Goal: Transaction & Acquisition: Book appointment/travel/reservation

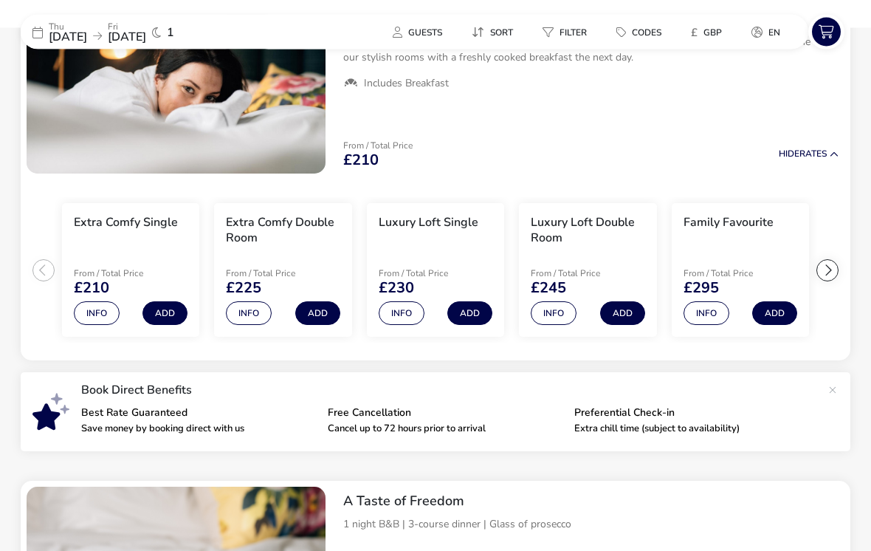
scroll to position [204, 0]
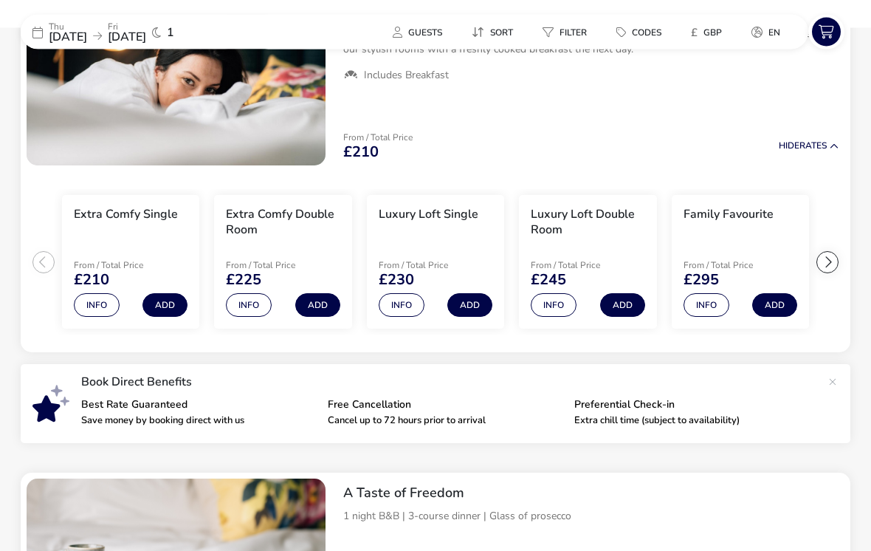
click at [316, 303] on button "Add" at bounding box center [317, 306] width 45 height 24
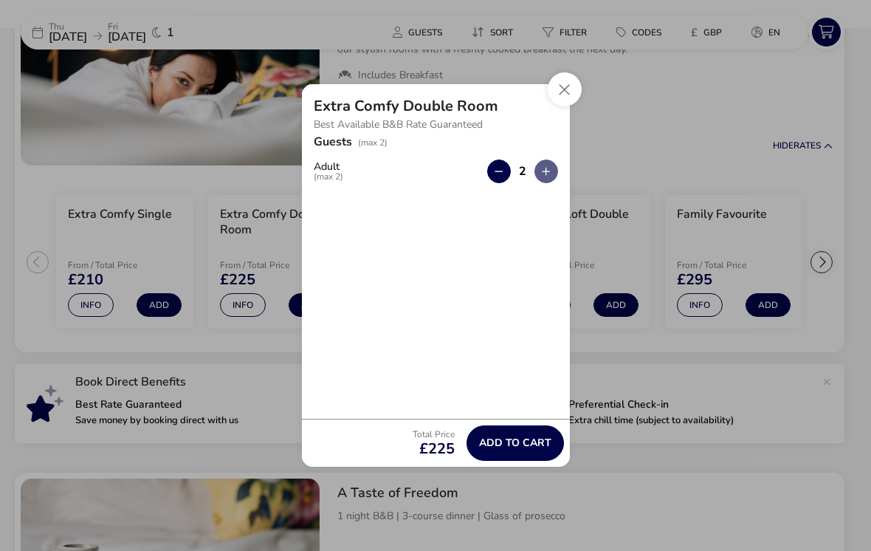
click at [517, 448] on span "Add to cart" at bounding box center [515, 442] width 72 height 11
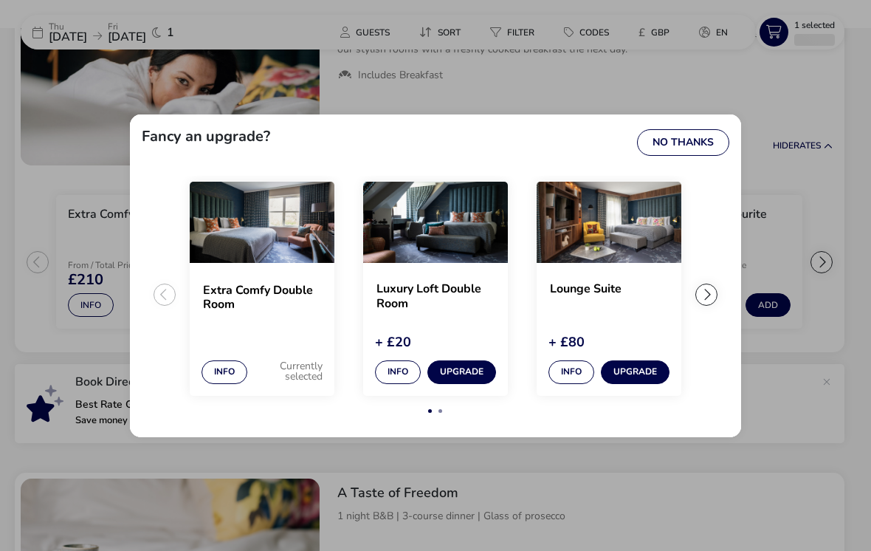
click at [672, 156] on button "No Thanks" at bounding box center [683, 142] width 92 height 27
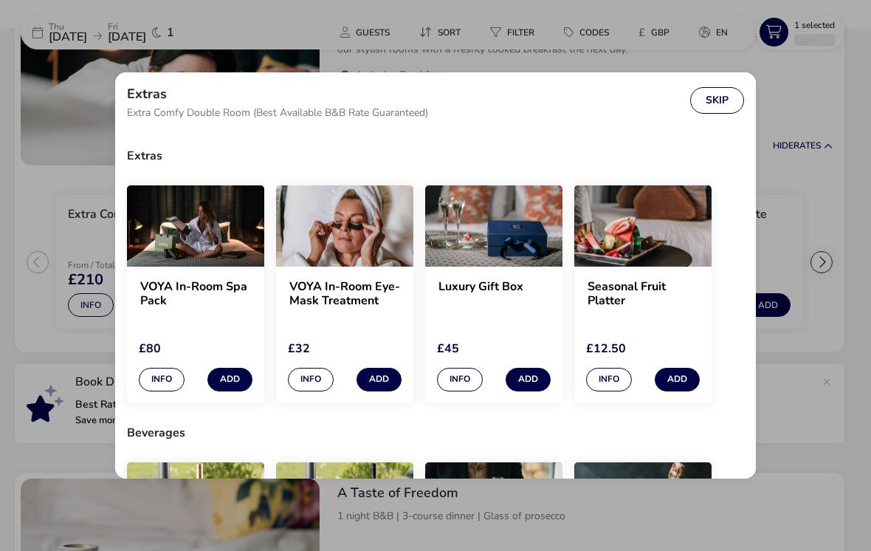
click at [718, 98] on button "Skip" at bounding box center [717, 100] width 54 height 27
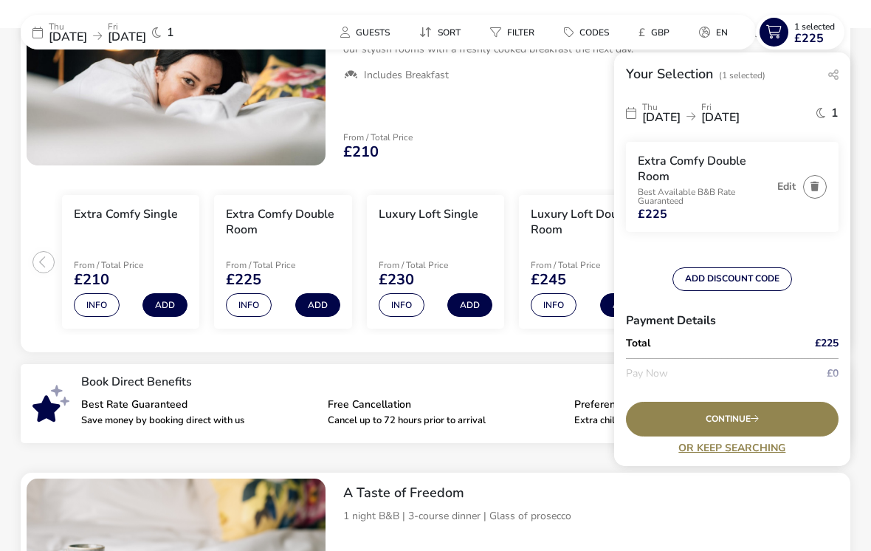
click at [317, 303] on button "Add" at bounding box center [317, 305] width 45 height 24
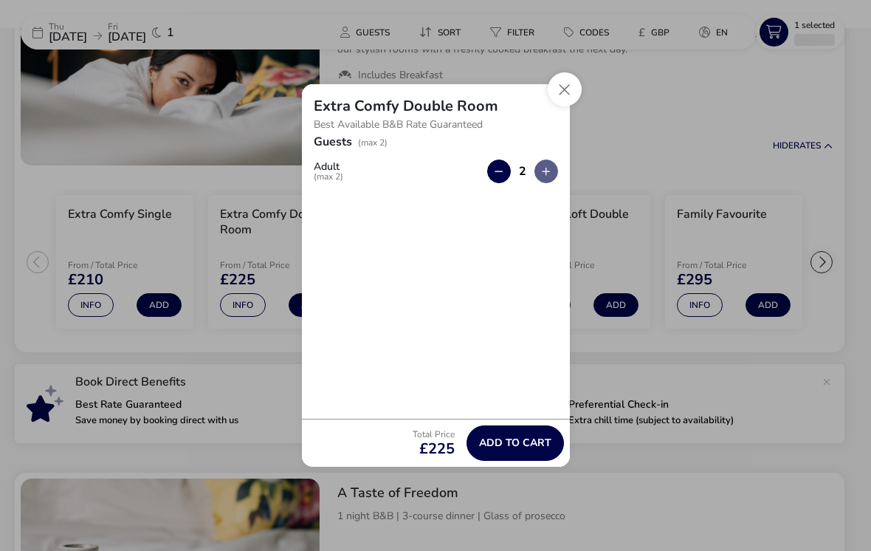
click at [515, 448] on span "Add to cart" at bounding box center [515, 442] width 72 height 11
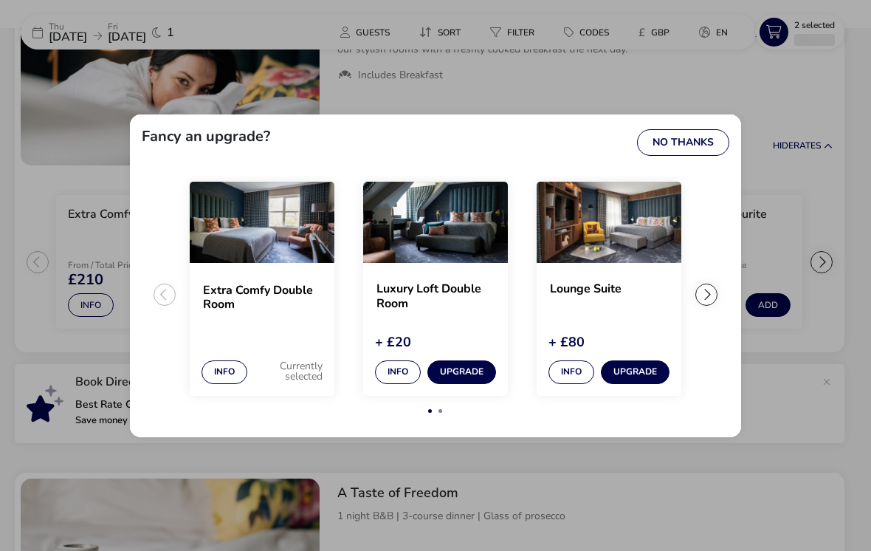
click at [684, 154] on button "No Thanks" at bounding box center [683, 142] width 92 height 27
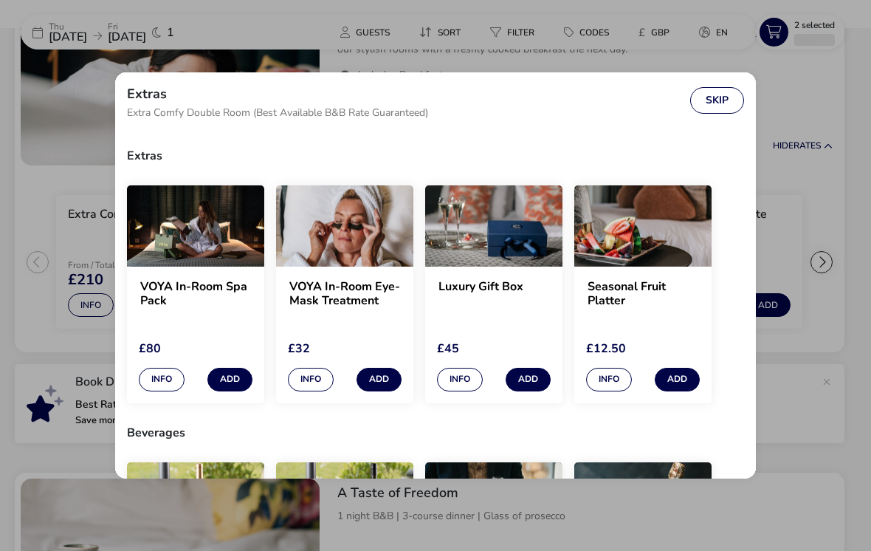
click at [706, 111] on button "Skip" at bounding box center [717, 100] width 54 height 27
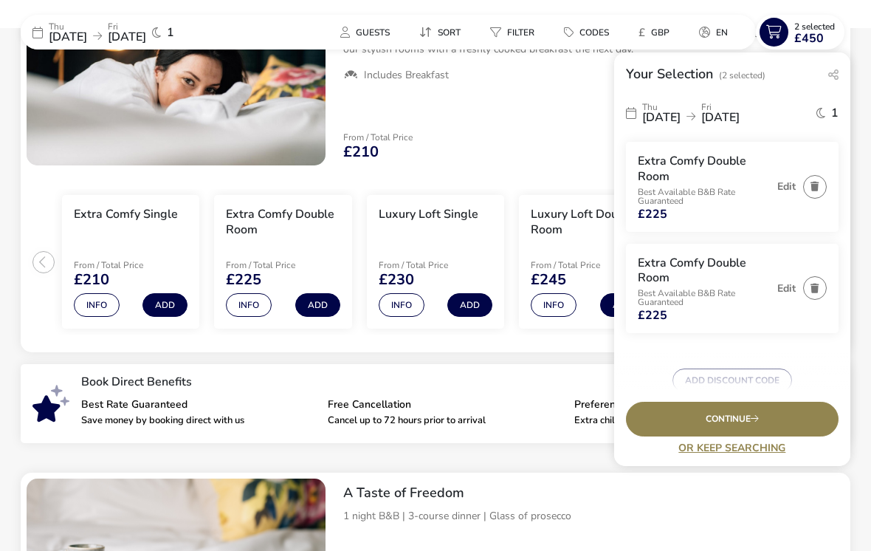
click at [808, 28] on span "2 Selected" at bounding box center [814, 27] width 41 height 12
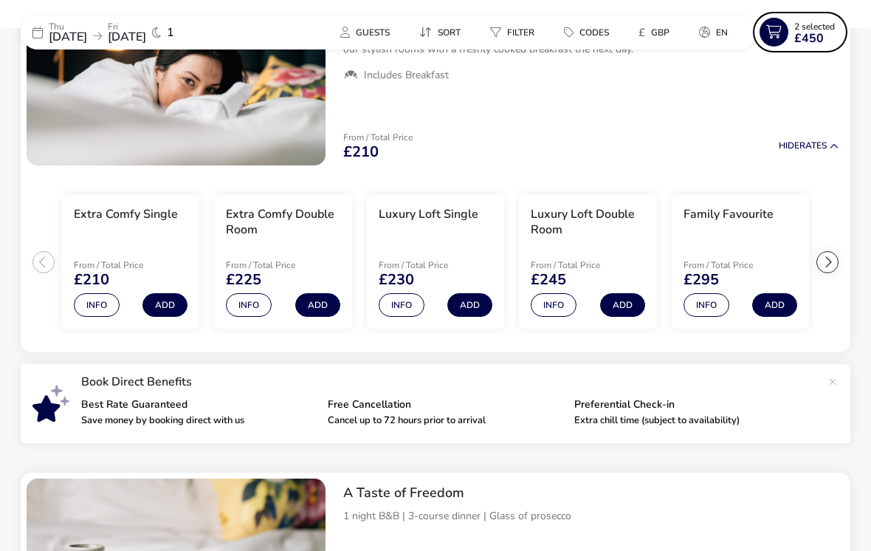
click at [807, 40] on span "£450" at bounding box center [809, 38] width 30 height 12
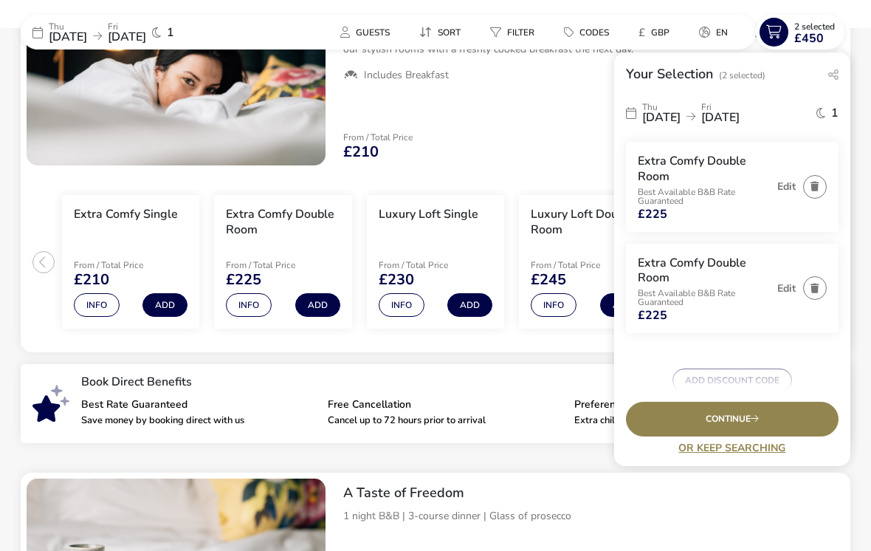
click at [713, 424] on span "Continue" at bounding box center [732, 419] width 53 height 10
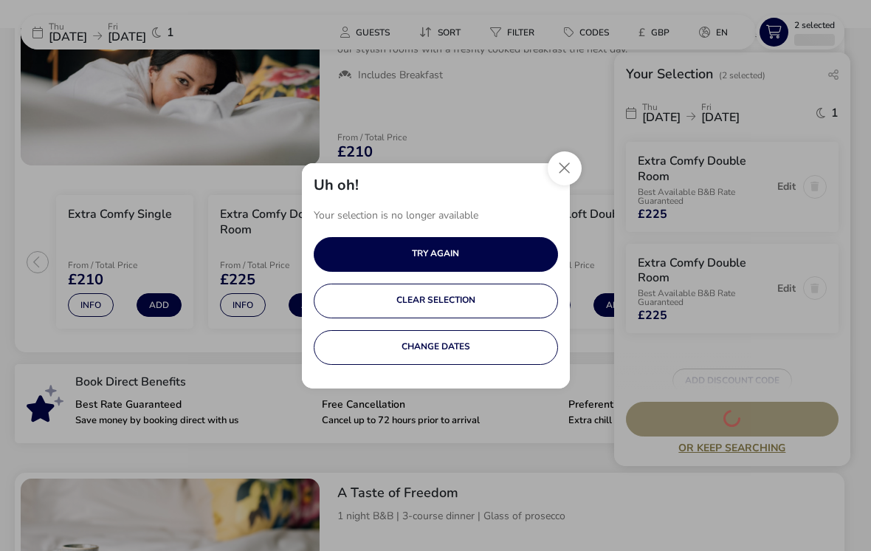
click at [570, 181] on button "Close" at bounding box center [565, 168] width 34 height 34
